Goal: Check status: Check status

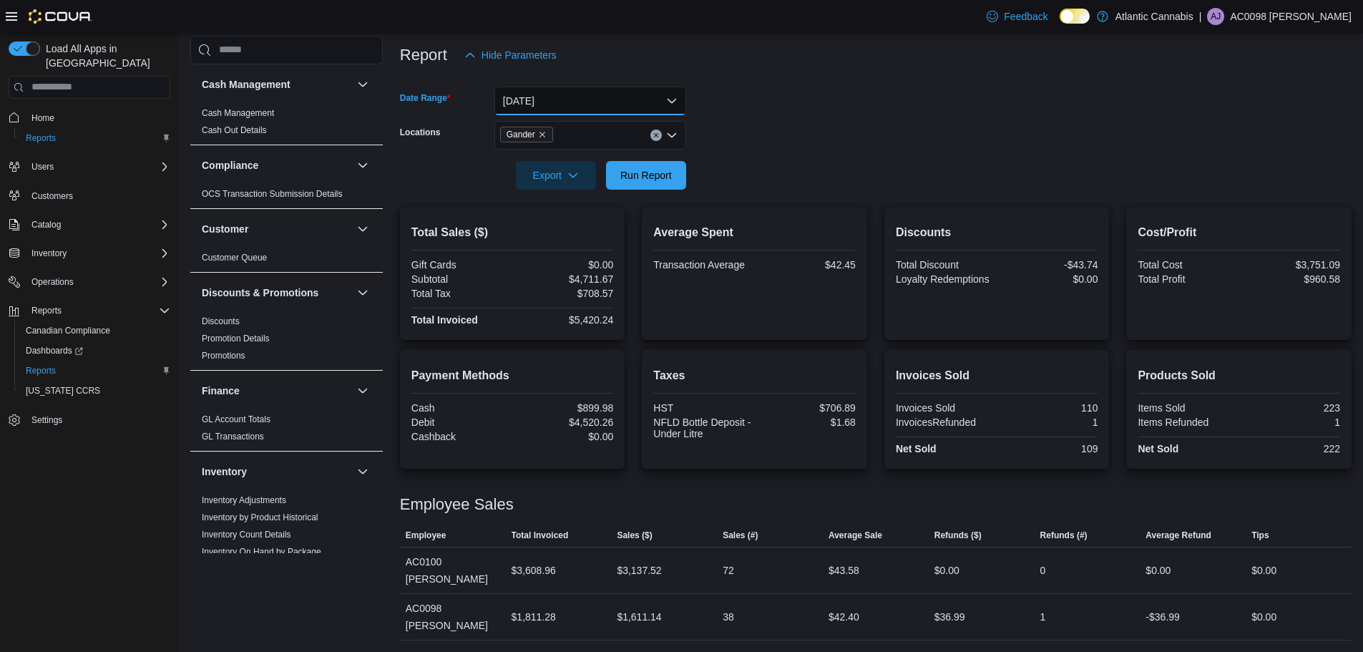
click at [662, 98] on button "[DATE]" at bounding box center [590, 101] width 192 height 29
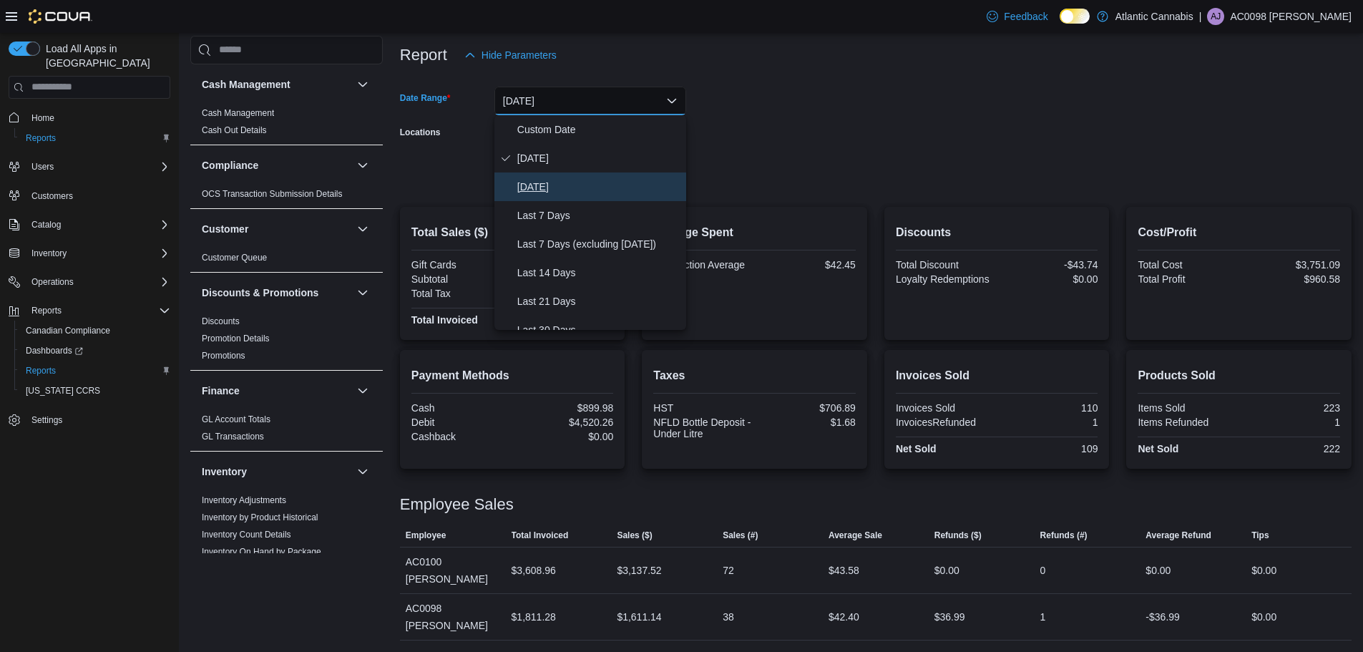
click at [570, 177] on button "[DATE]" at bounding box center [590, 186] width 192 height 29
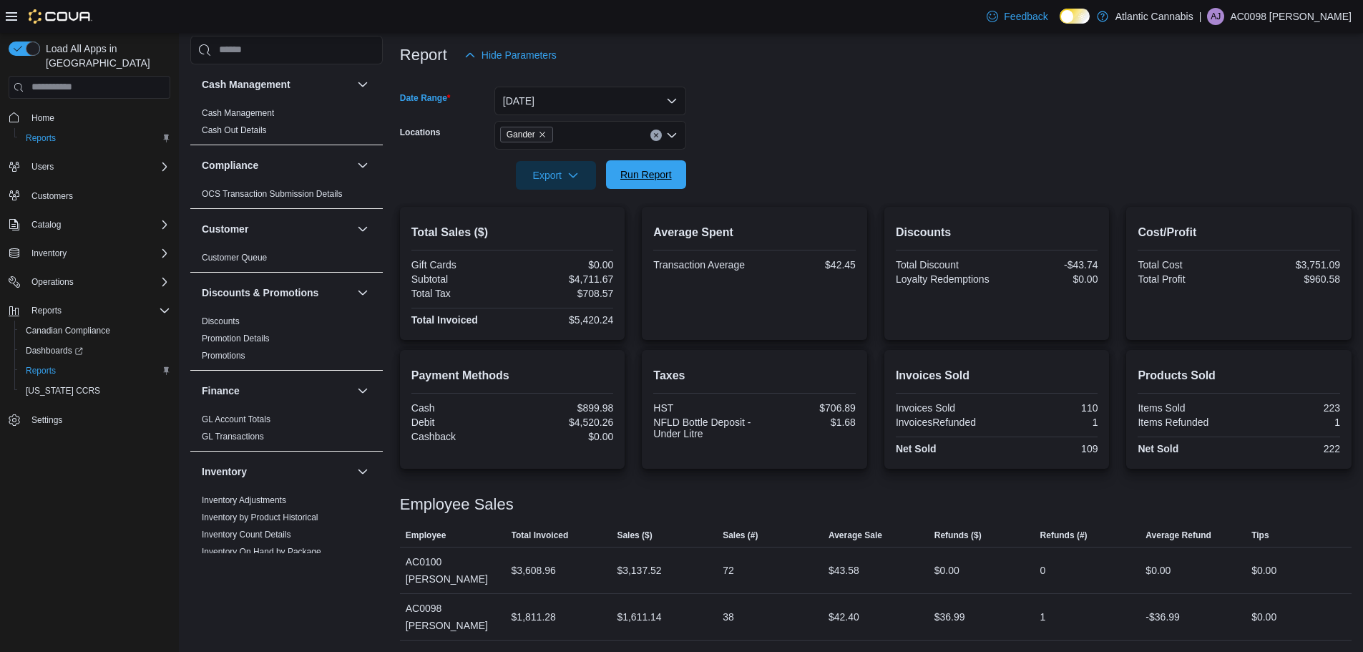
click at [614, 177] on span "Run Report" at bounding box center [645, 174] width 63 height 29
click at [588, 103] on button "[DATE]" at bounding box center [590, 101] width 192 height 29
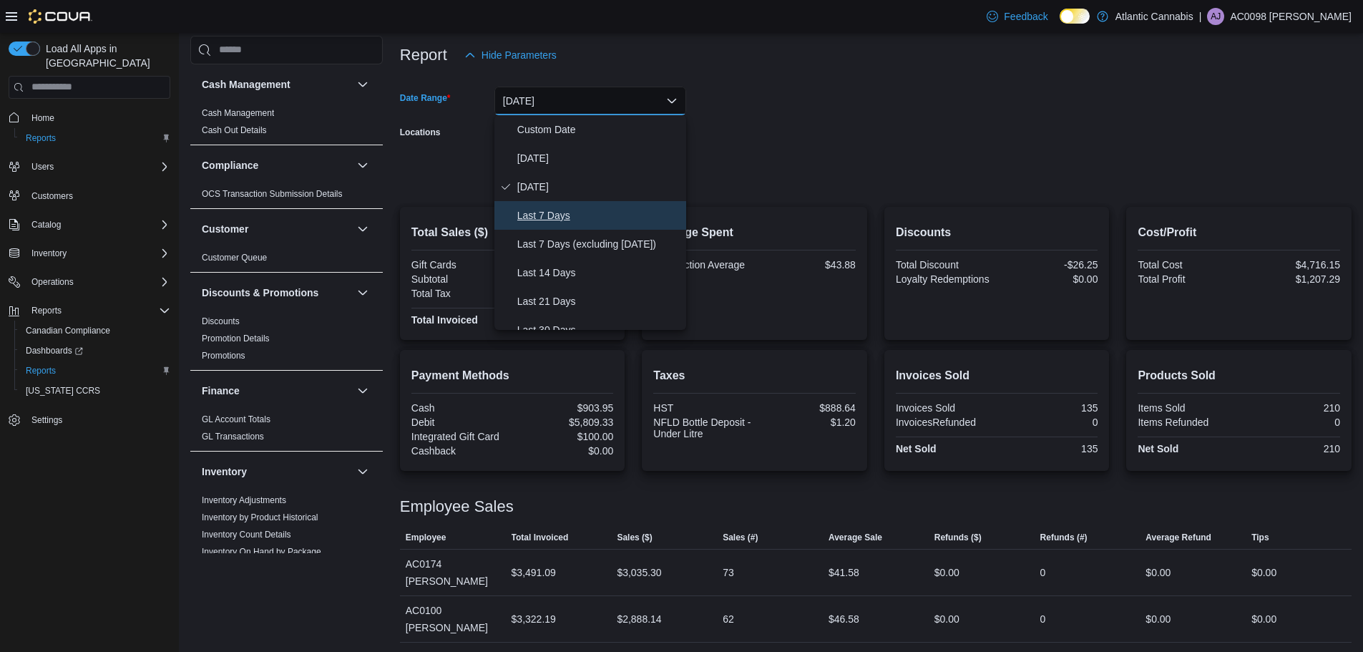
drag, startPoint x: 540, startPoint y: 214, endPoint x: 552, endPoint y: 210, distance: 12.0
click at [542, 214] on span "Last 7 Days" at bounding box center [598, 215] width 163 height 17
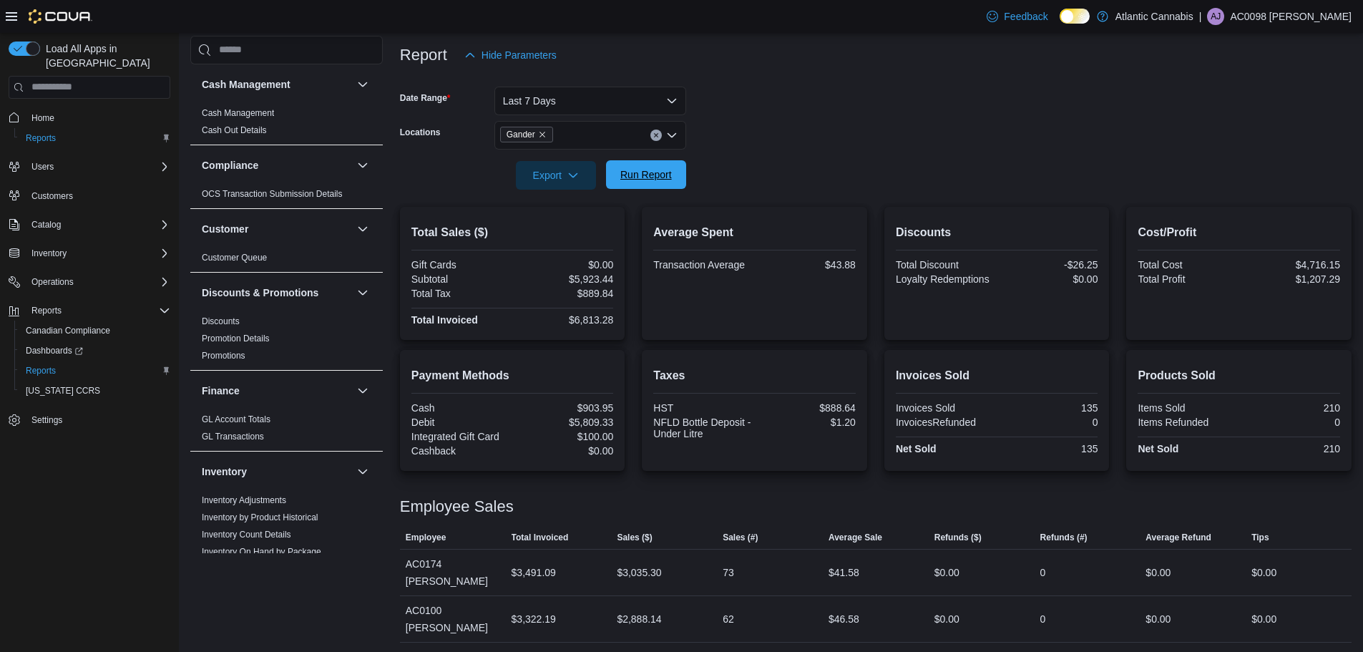
click at [608, 184] on button "Run Report" at bounding box center [646, 174] width 80 height 29
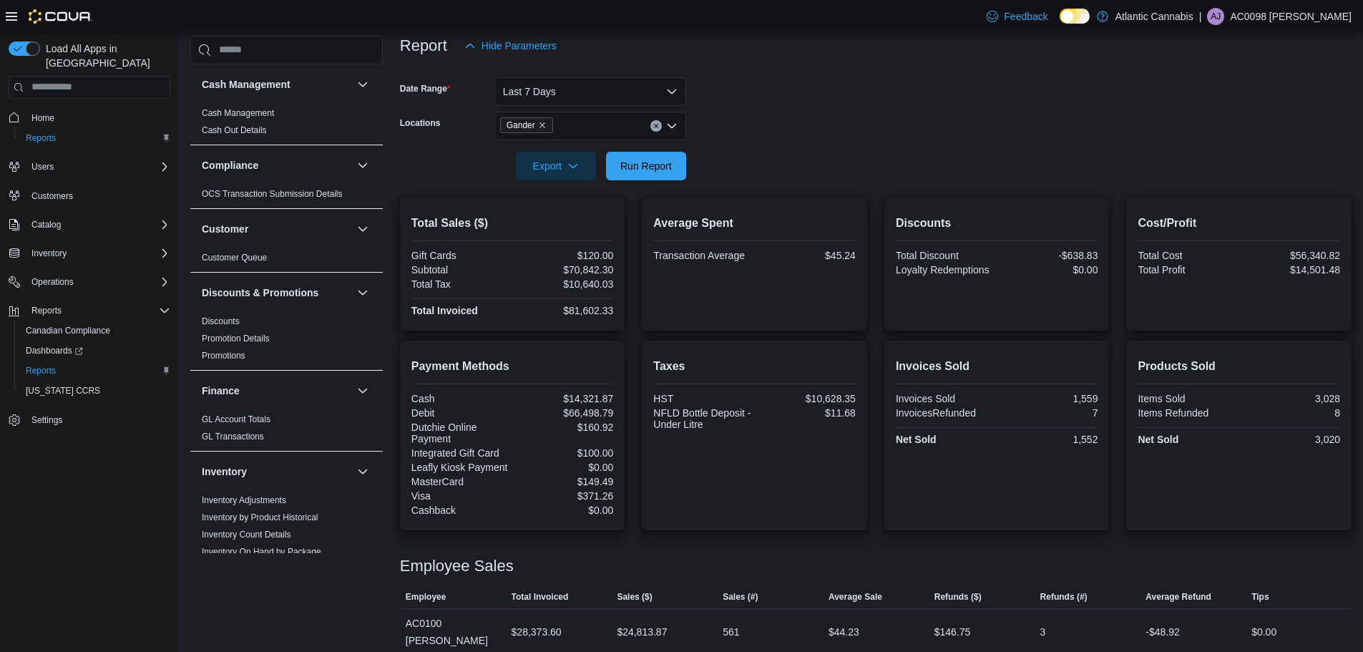
scroll to position [176, 0]
click at [537, 88] on button "Last 7 Days" at bounding box center [590, 93] width 192 height 29
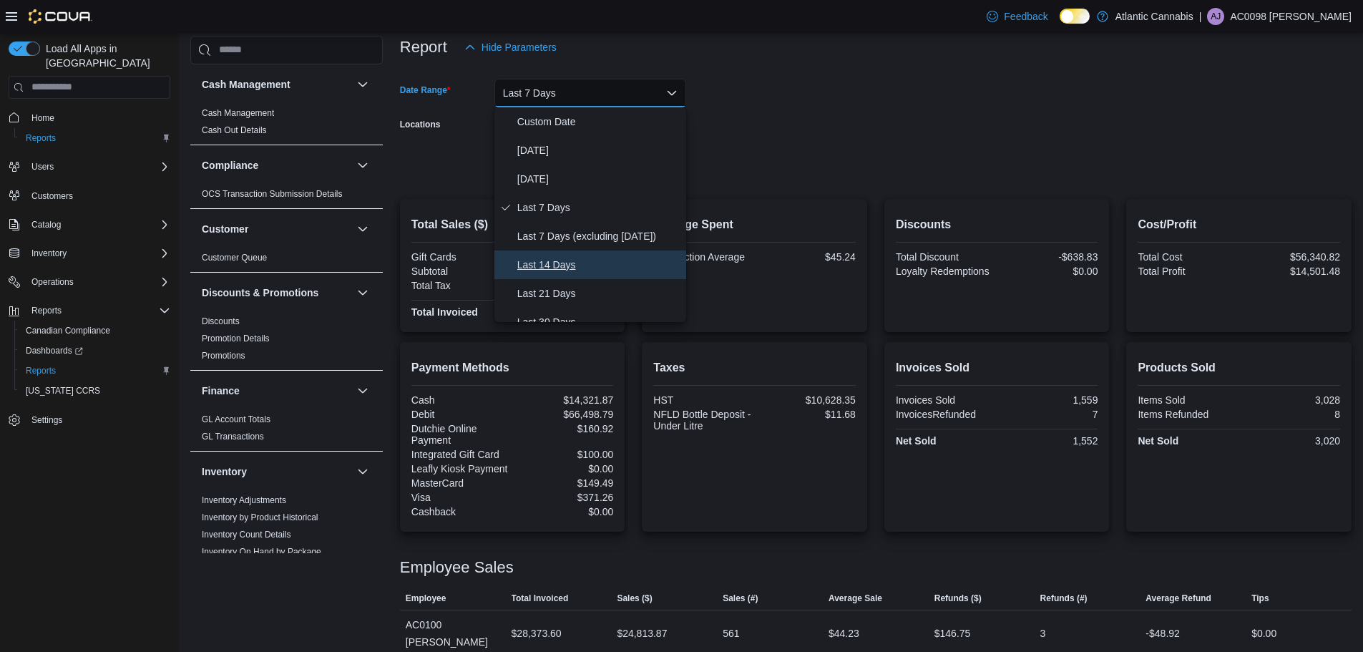
click at [555, 260] on span "Last 14 Days" at bounding box center [598, 264] width 163 height 17
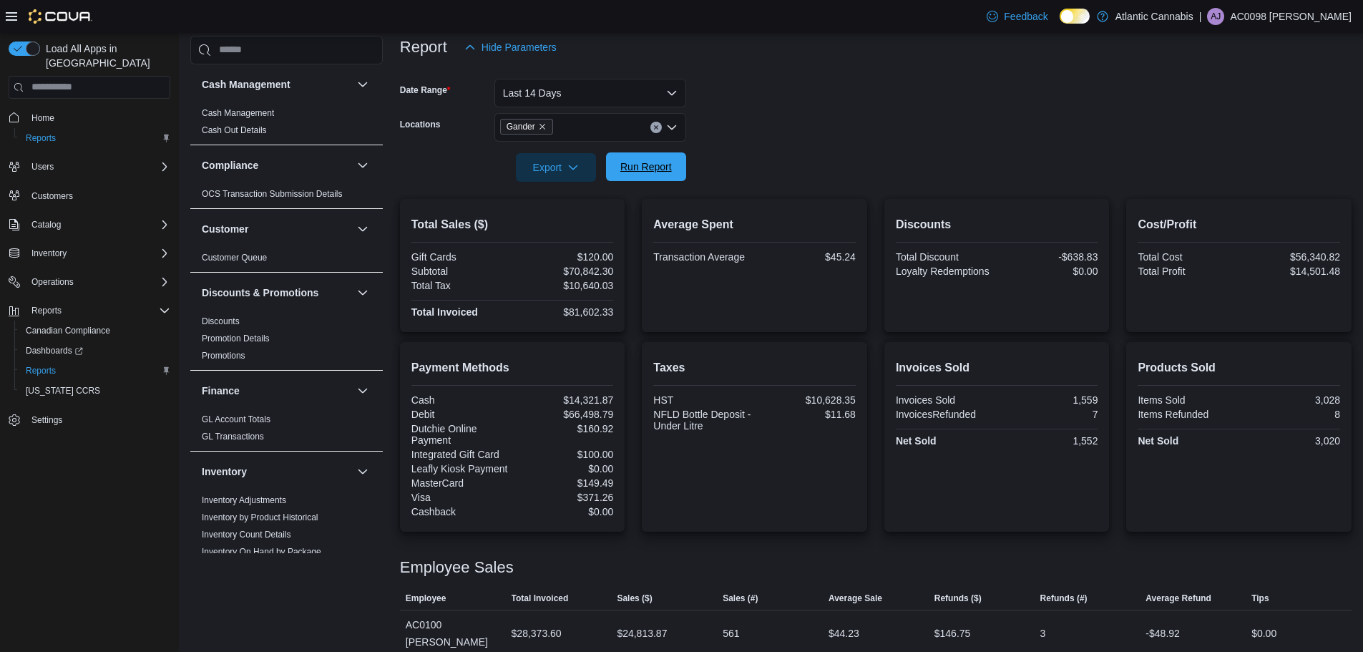
click at [629, 175] on span "Run Report" at bounding box center [645, 166] width 63 height 29
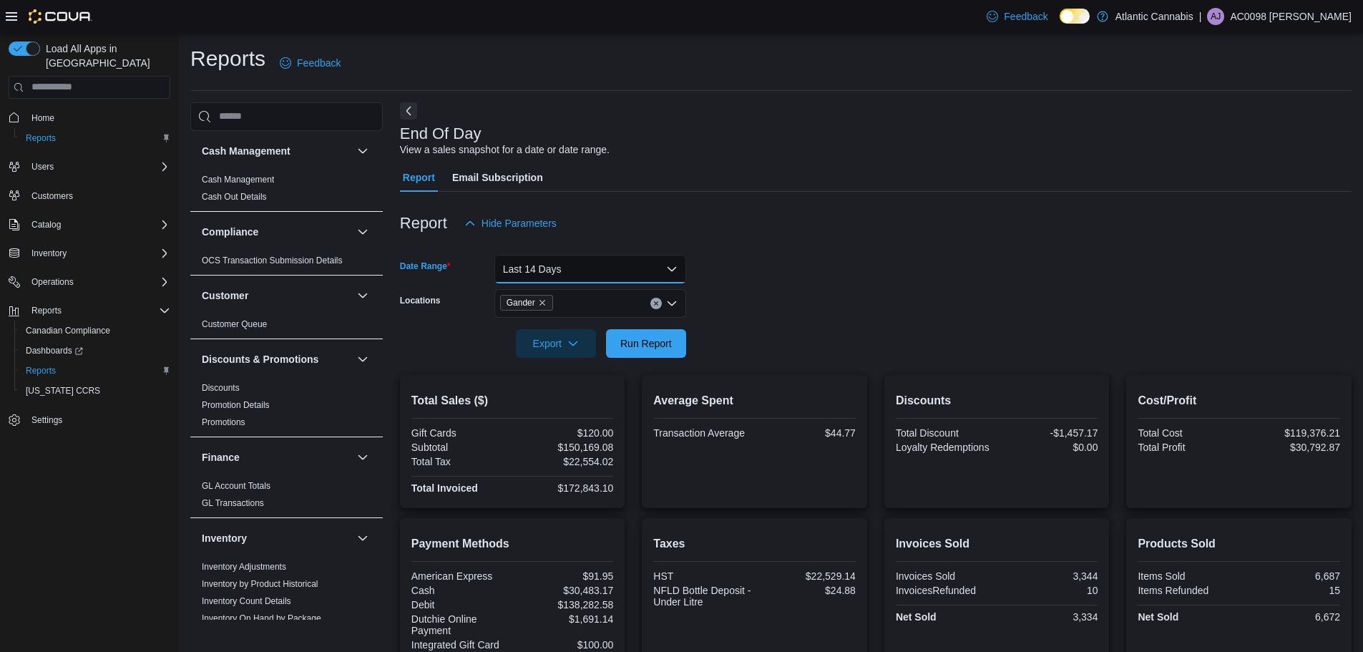
click at [589, 258] on button "Last 14 Days" at bounding box center [590, 269] width 192 height 29
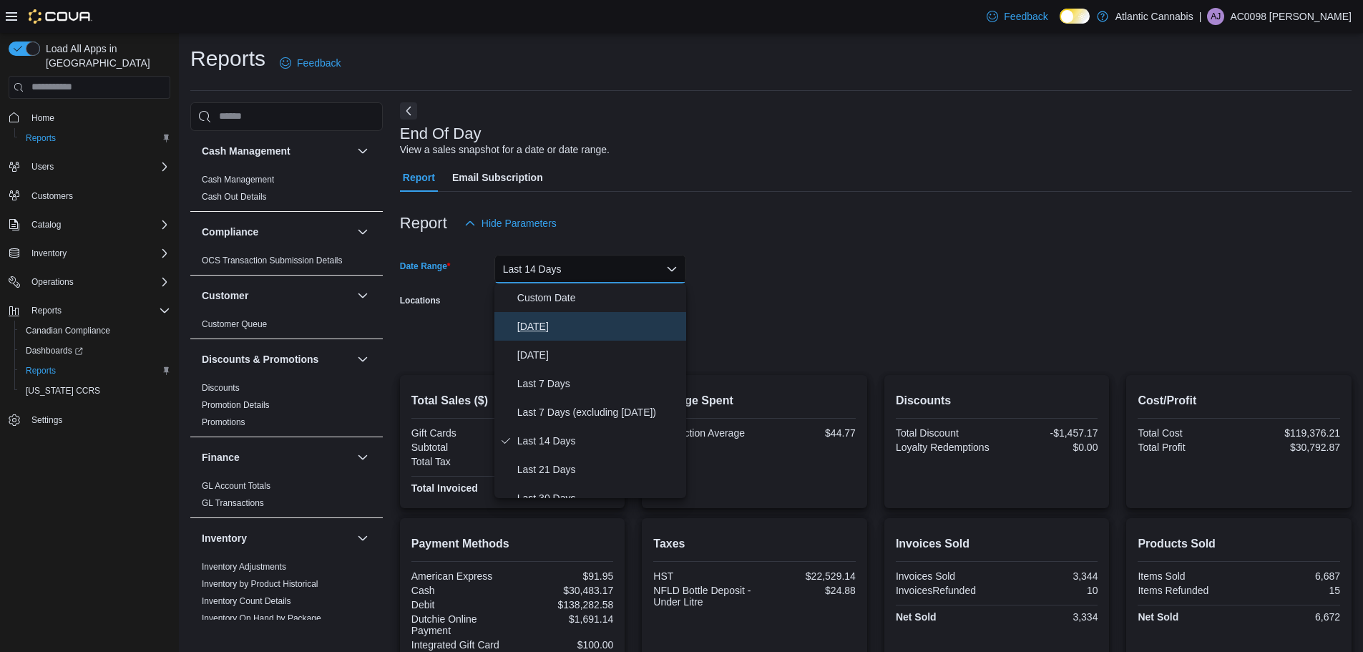
click at [537, 313] on button "[DATE]" at bounding box center [590, 326] width 192 height 29
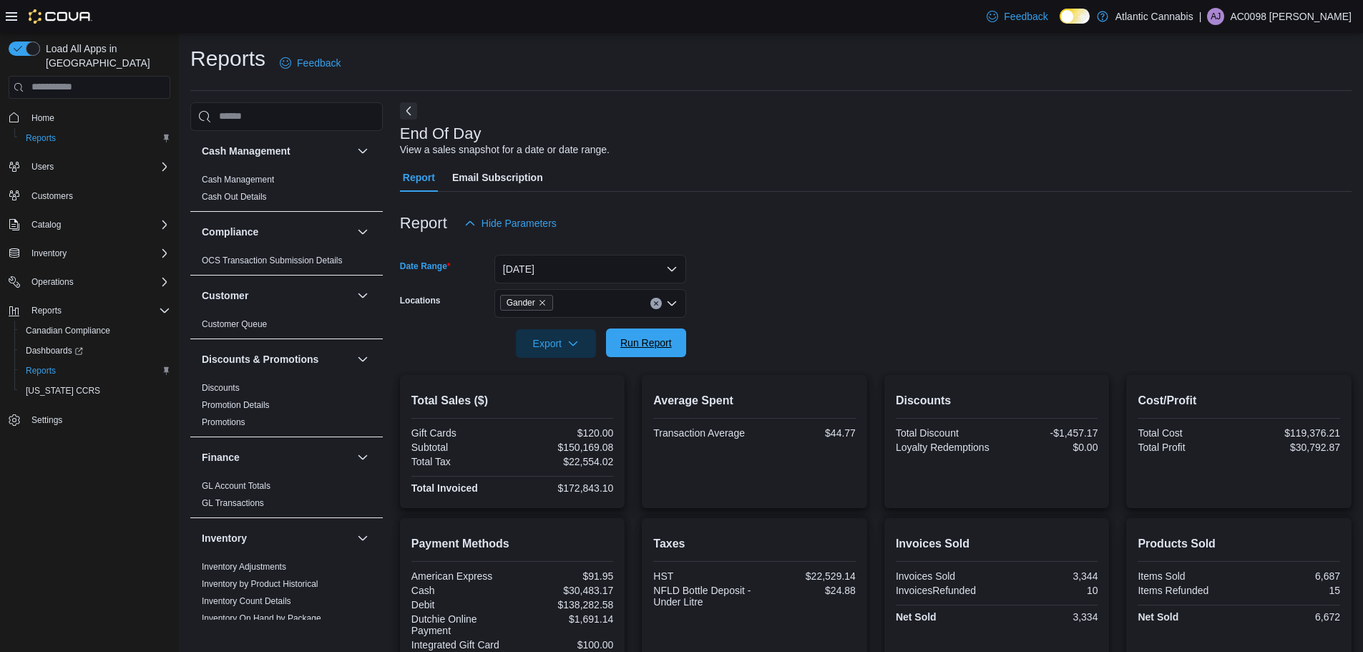
click at [668, 338] on span "Run Report" at bounding box center [646, 342] width 52 height 14
